Goal: Information Seeking & Learning: Find specific fact

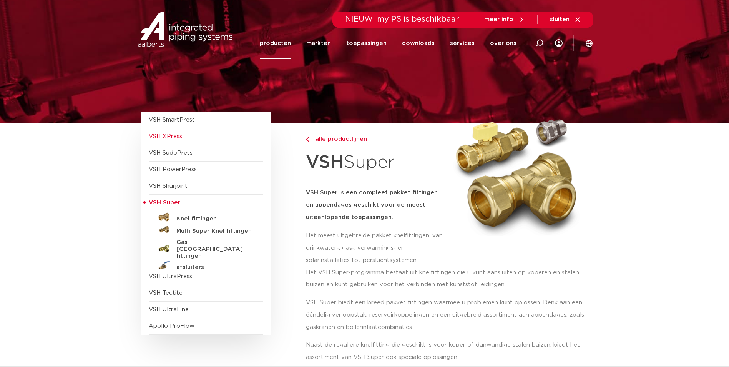
click at [180, 137] on span "VSH XPress" at bounding box center [165, 136] width 33 height 6
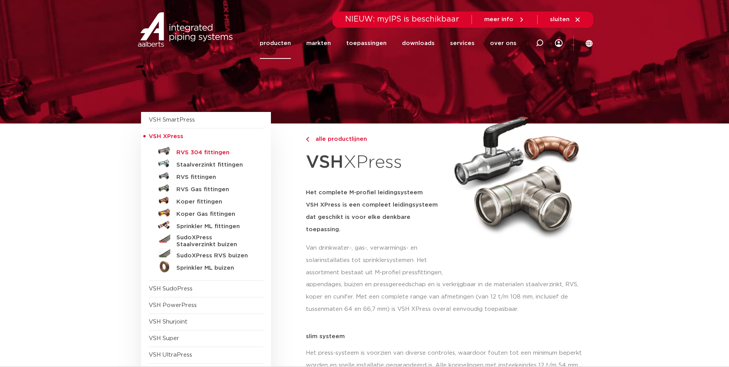
click at [194, 151] on h5 "RVS 304 fittingen" at bounding box center [214, 152] width 76 height 7
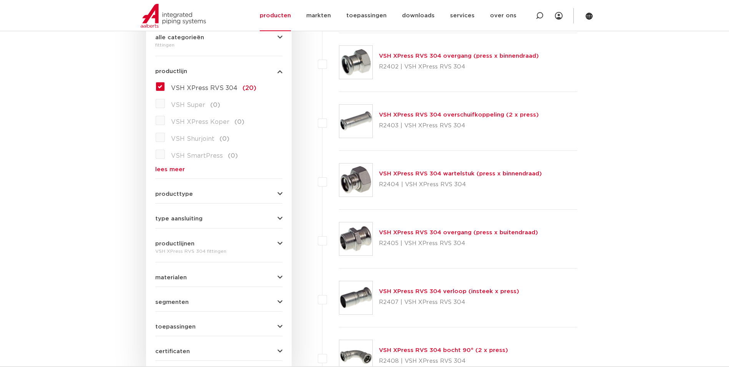
click at [386, 231] on link "VSH XPress RVS 304 overgang (press x buitendraad)" at bounding box center [458, 233] width 159 height 6
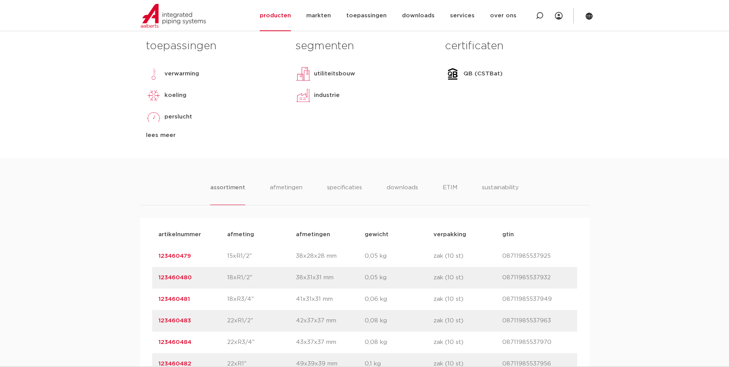
scroll to position [500, 0]
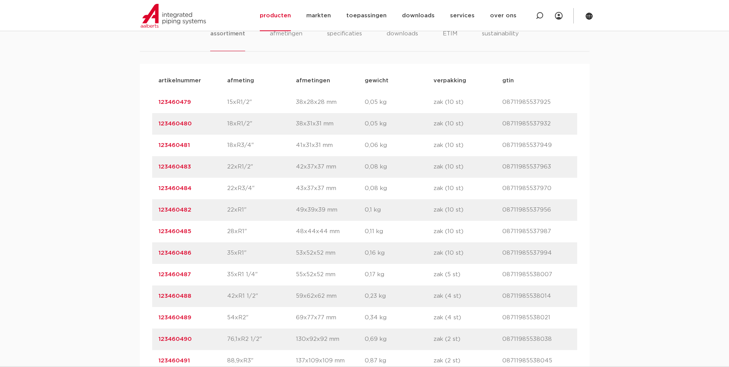
drag, startPoint x: 196, startPoint y: 168, endPoint x: 158, endPoint y: 167, distance: 37.7
click at [158, 167] on p "123460483" at bounding box center [192, 166] width 69 height 9
copy link "123460483"
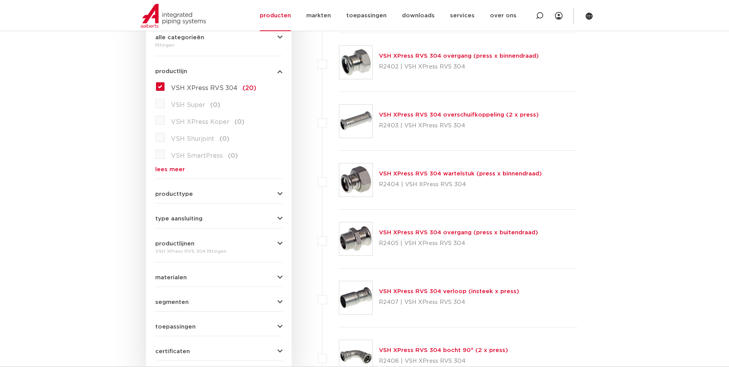
scroll to position [192, 0]
click at [423, 58] on link "VSH XPress RVS 304 overgang (press x binnendraad)" at bounding box center [459, 56] width 160 height 6
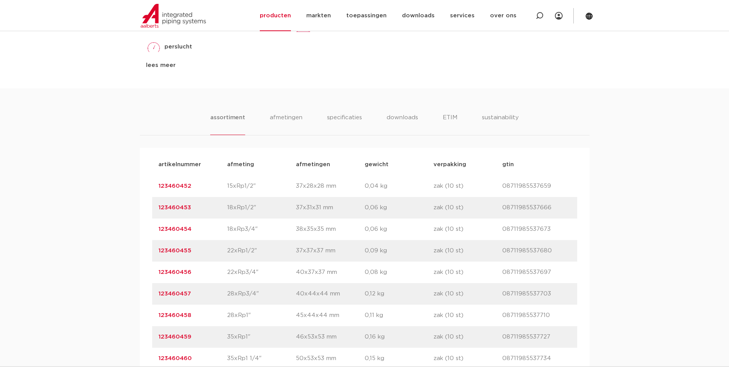
scroll to position [423, 0]
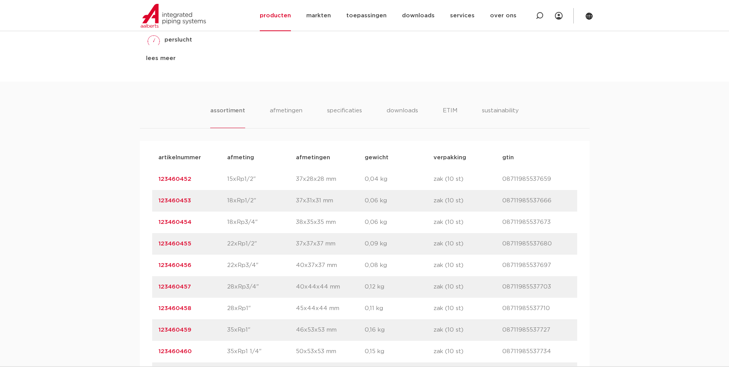
drag, startPoint x: 196, startPoint y: 241, endPoint x: 159, endPoint y: 246, distance: 37.9
click at [159, 246] on p "123460455" at bounding box center [192, 243] width 69 height 9
drag, startPoint x: 159, startPoint y: 246, endPoint x: 167, endPoint y: 246, distance: 8.5
copy link "123460455"
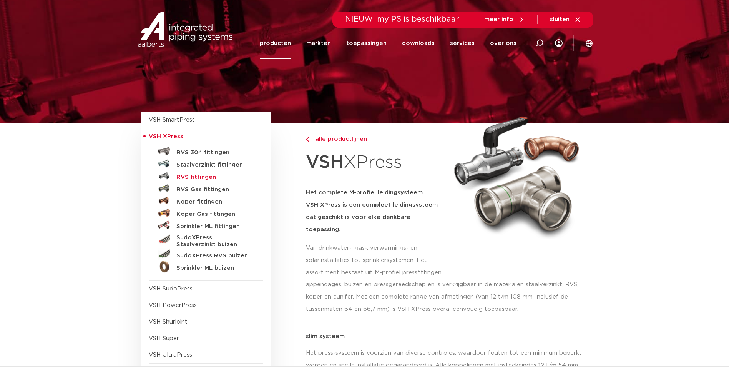
click at [200, 177] on h5 "RVS fittingen" at bounding box center [214, 177] width 76 height 7
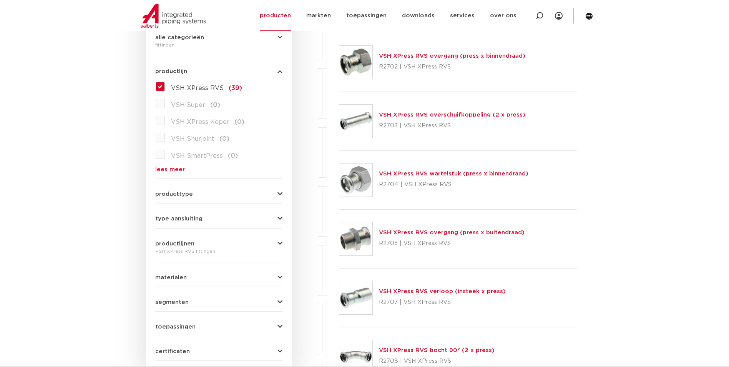
click at [430, 173] on link "VSH XPress RVS wartelstuk (press x binnendraad)" at bounding box center [454, 174] width 150 height 6
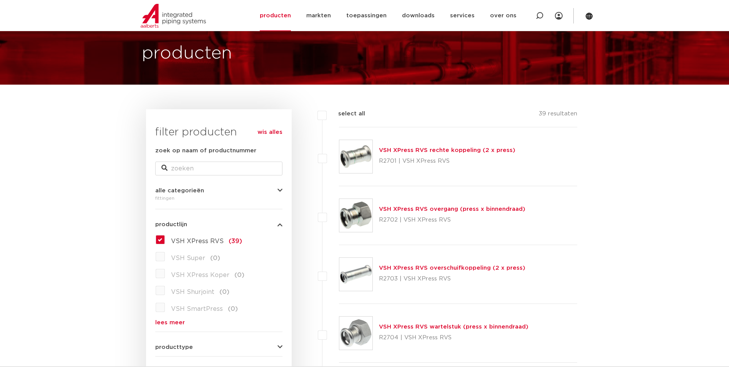
scroll to position [38, 0]
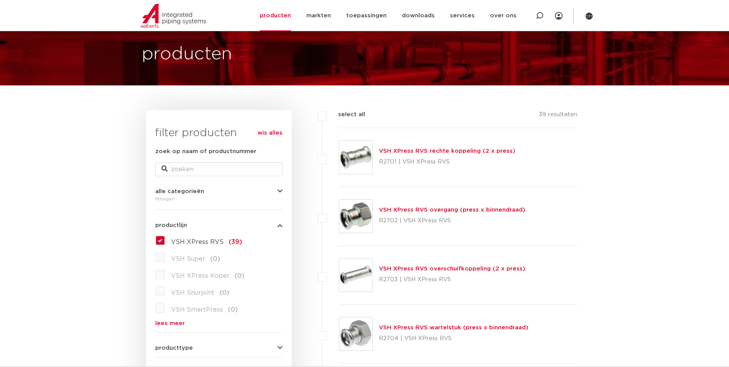
click at [445, 210] on link "VSH XPress RVS overgang (press x binnendraad)" at bounding box center [452, 210] width 147 height 6
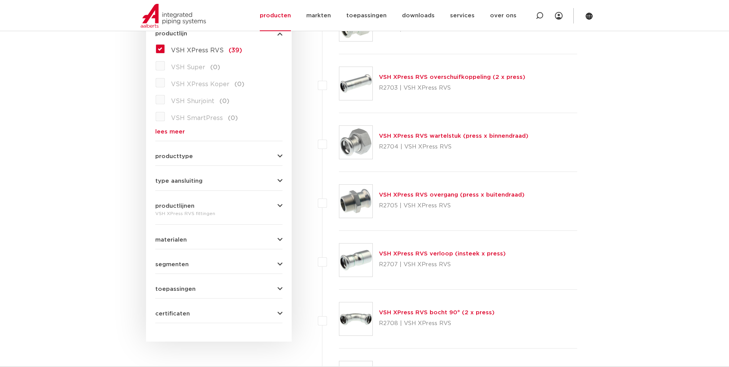
scroll to position [231, 0]
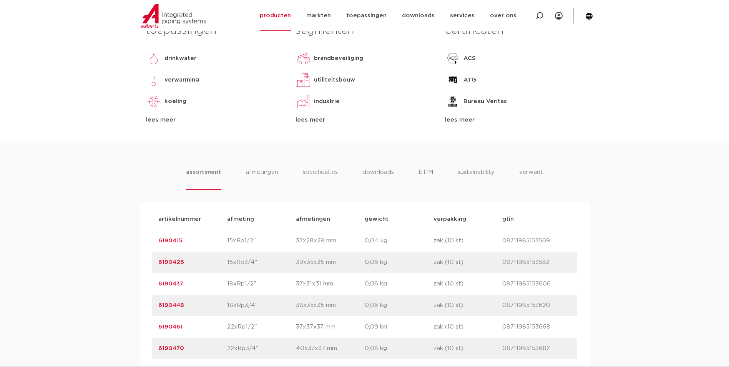
scroll to position [461, 0]
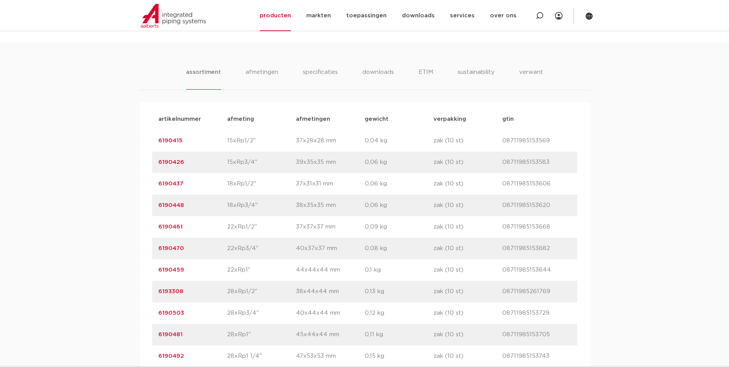
drag, startPoint x: 186, startPoint y: 225, endPoint x: 157, endPoint y: 229, distance: 29.0
click at [157, 229] on div "artikelnummer 6190461 afmeting 22xRp1/2" afmetingen 37x37x37 mm gewicht 0,09 kg…" at bounding box center [364, 227] width 425 height 22
drag, startPoint x: 157, startPoint y: 229, endPoint x: 168, endPoint y: 228, distance: 10.4
copy link "6190461"
